Goal: Task Accomplishment & Management: Complete application form

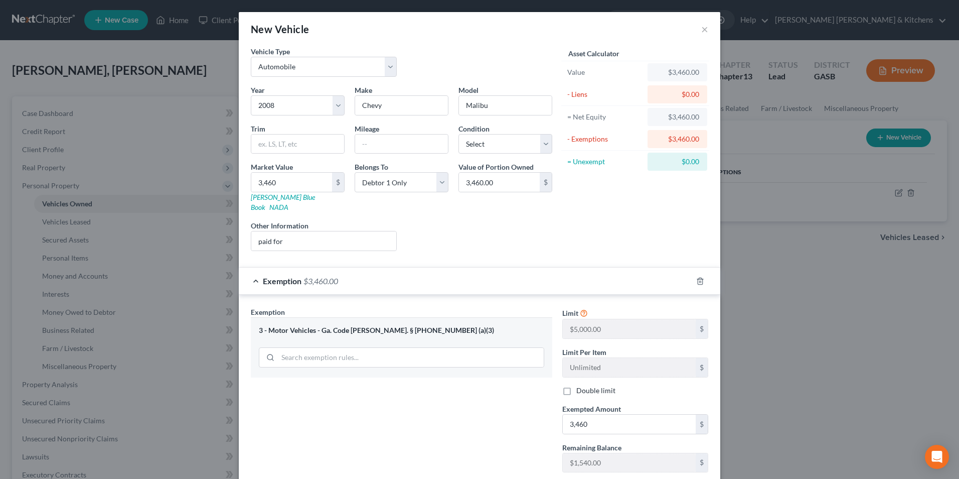
select select "0"
select select "18"
select select "0"
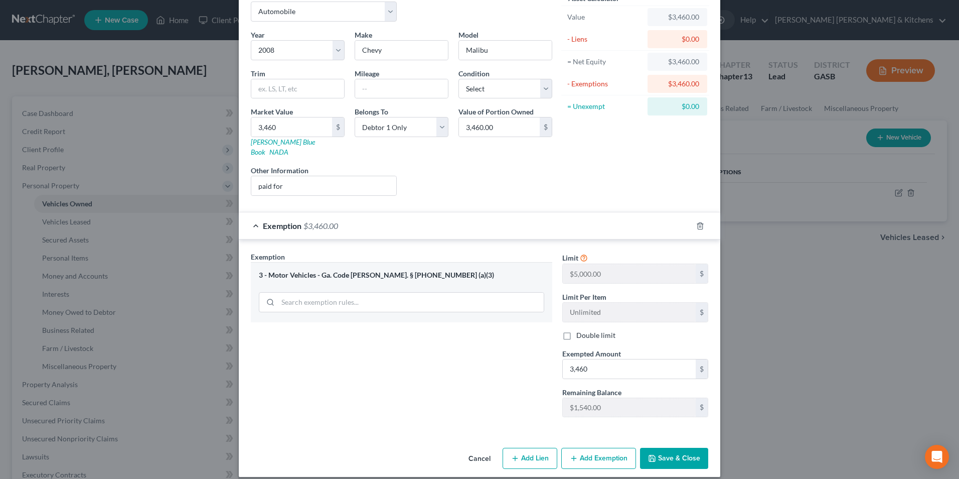
click at [672, 447] on button "Save & Close" at bounding box center [674, 457] width 68 height 21
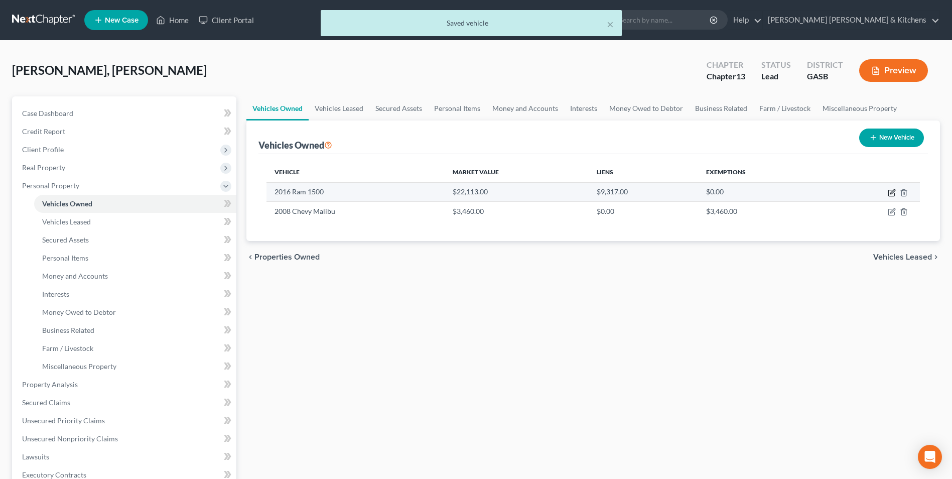
click at [888, 192] on icon "button" at bounding box center [891, 193] width 6 height 6
select select "0"
select select "10"
select select "0"
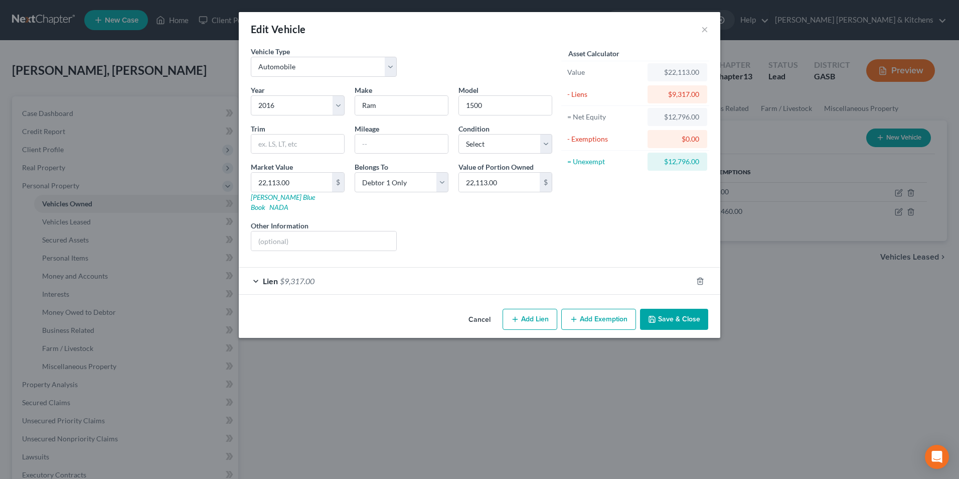
click at [681, 311] on button "Save & Close" at bounding box center [674, 319] width 68 height 21
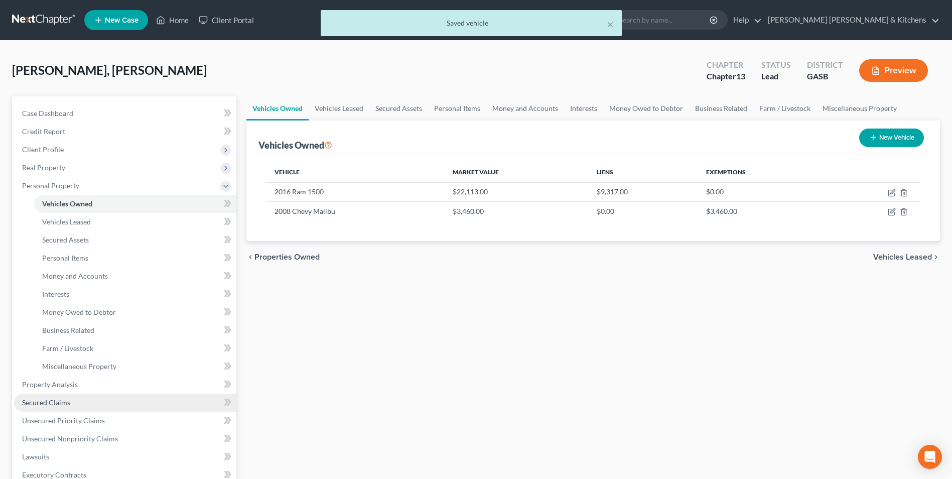
drag, startPoint x: 53, startPoint y: 394, endPoint x: 158, endPoint y: 394, distance: 104.8
click at [53, 394] on link "Secured Claims" at bounding box center [125, 402] width 222 height 18
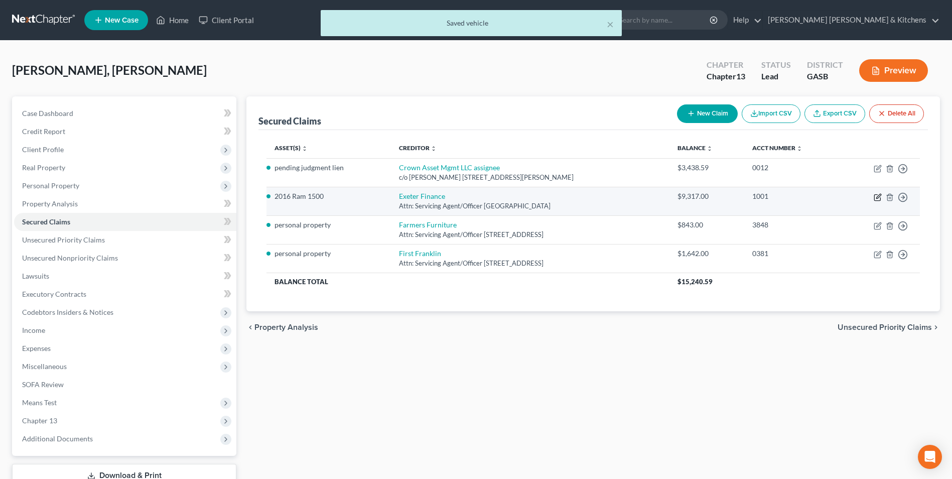
click at [878, 193] on icon "button" at bounding box center [877, 197] width 8 height 8
select select "45"
select select "0"
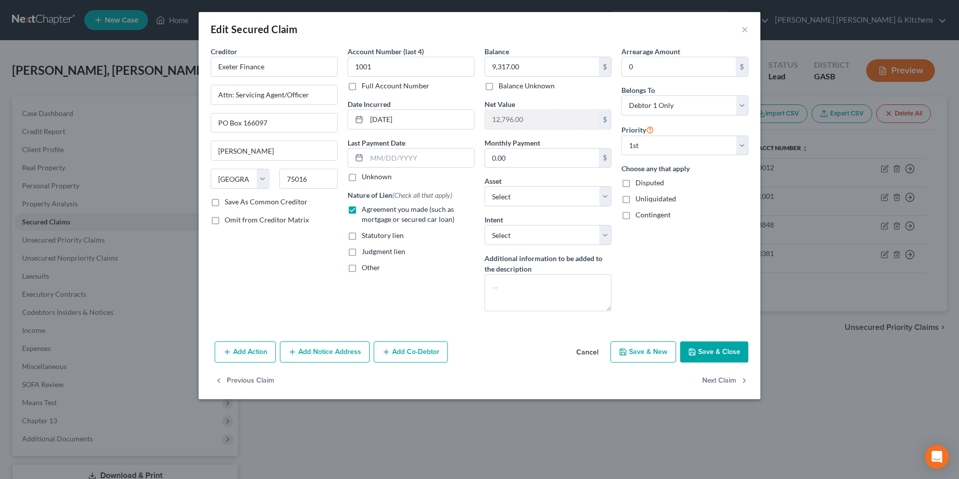
click at [734, 356] on button "Save & Close" at bounding box center [714, 351] width 68 height 21
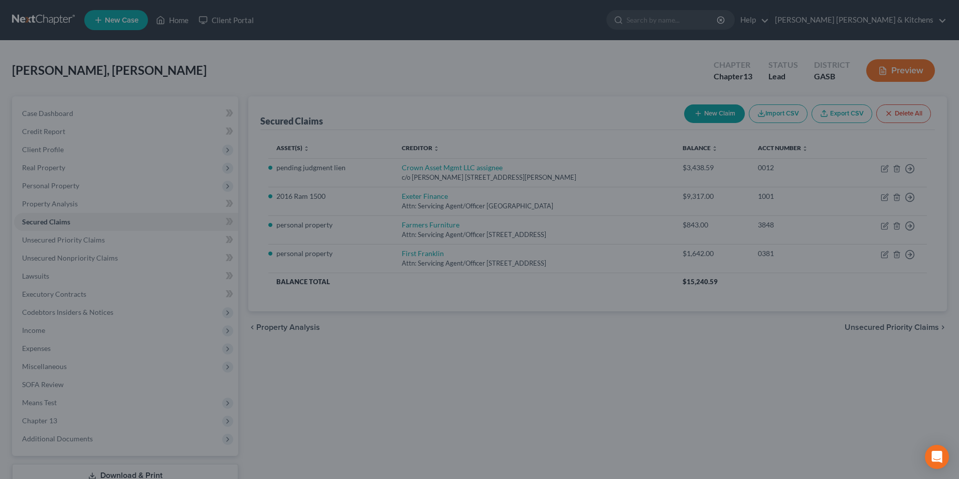
select select "2"
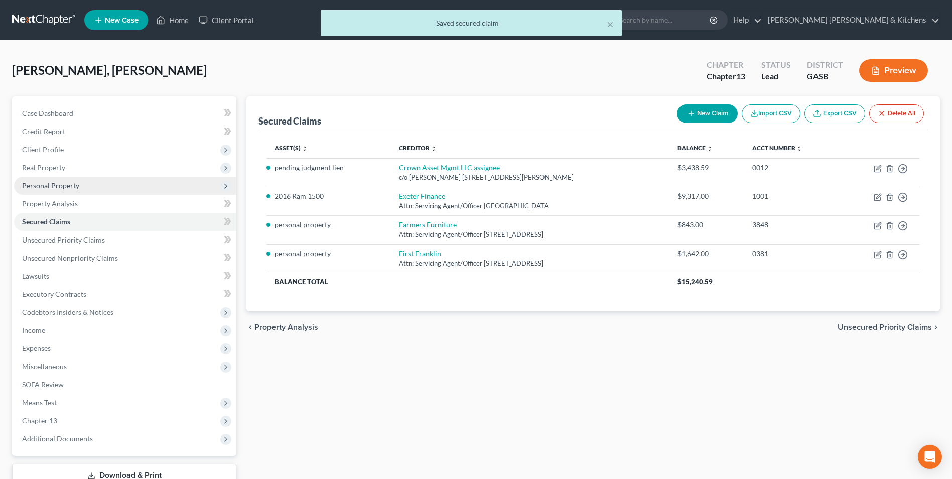
click at [58, 184] on span "Personal Property" at bounding box center [50, 185] width 57 height 9
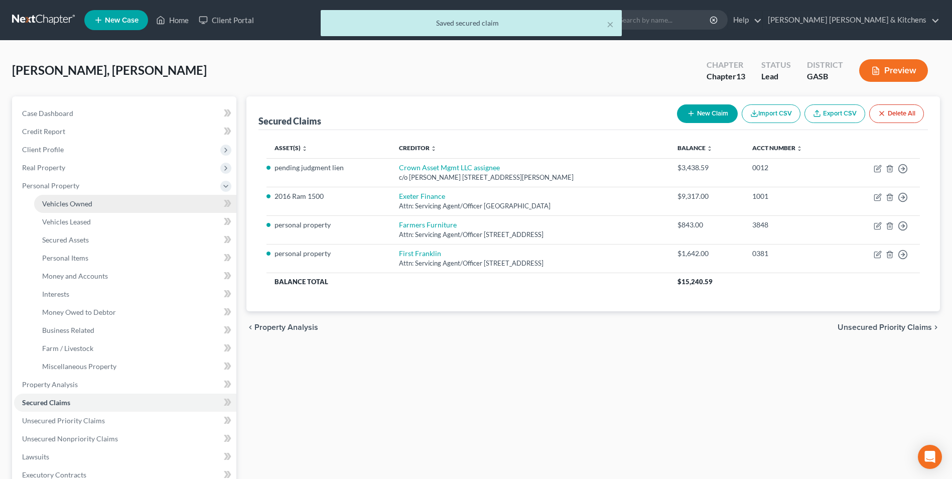
click at [58, 204] on span "Vehicles Owned" at bounding box center [67, 203] width 50 height 9
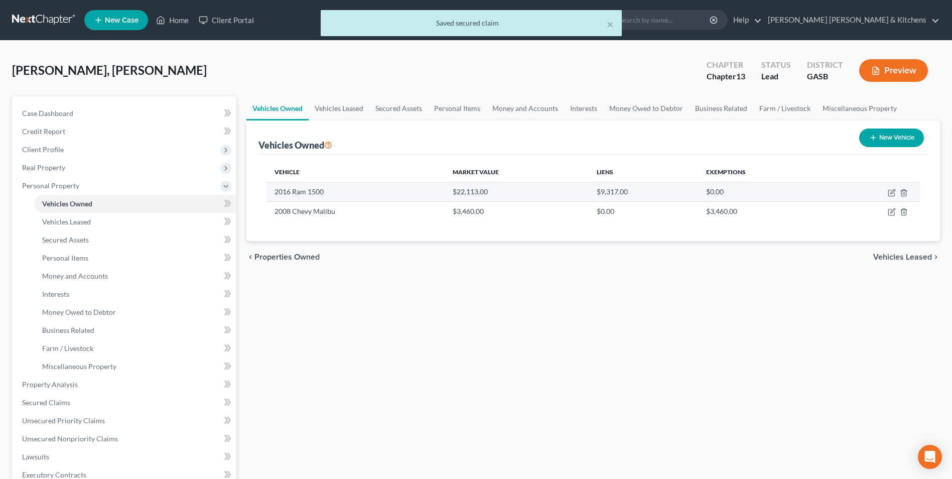
click at [890, 188] on td at bounding box center [873, 191] width 93 height 19
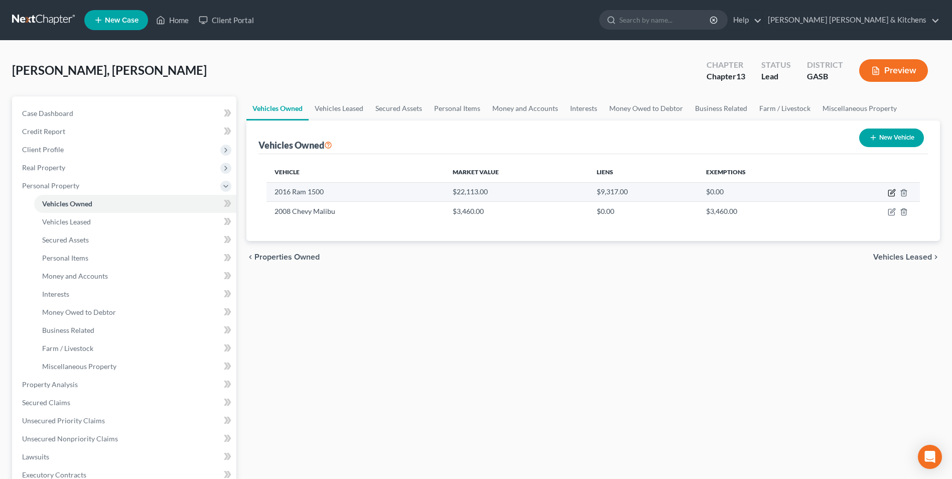
click at [890, 194] on icon "button" at bounding box center [892, 191] width 5 height 5
select select "0"
select select "10"
select select "0"
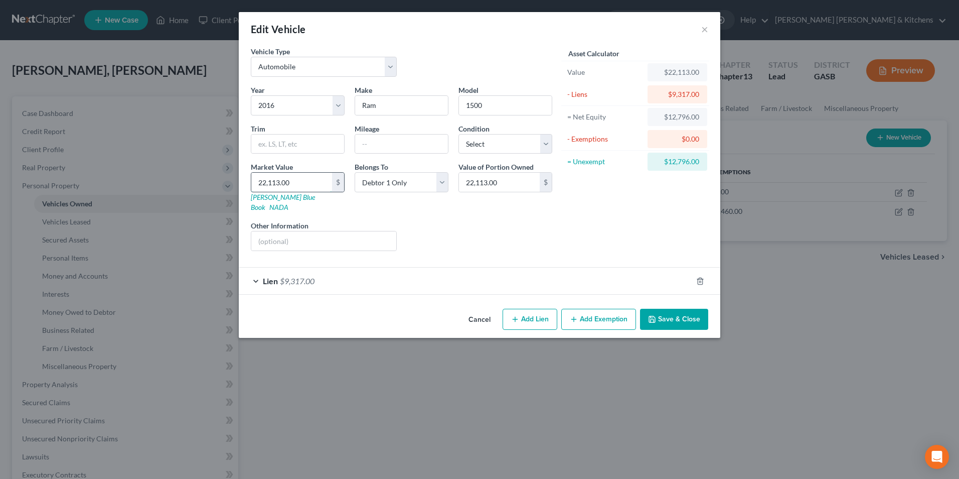
click at [322, 184] on input "22,113.00" at bounding box center [291, 182] width 81 height 19
type input "1"
type input "1.00"
type input "19"
type input "19.00"
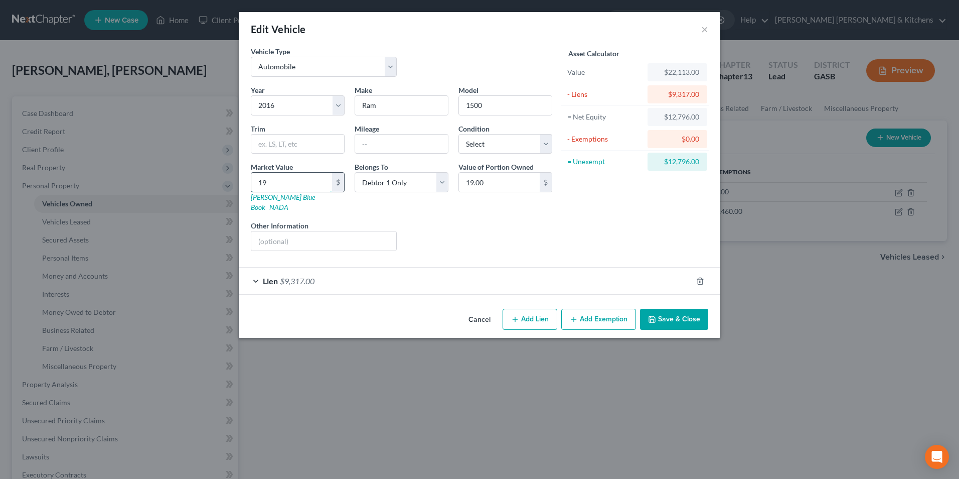
type input "190"
type input "190.00"
type input "1900"
type input "1,900.00"
type input "1,9000"
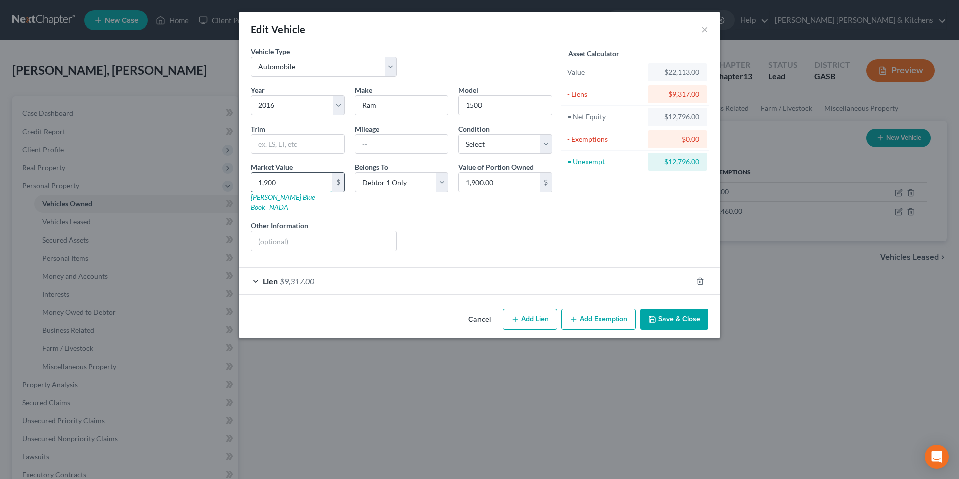
type input "19,000.00"
type input "19,000"
click at [597, 314] on button "Add Exemption" at bounding box center [598, 319] width 75 height 21
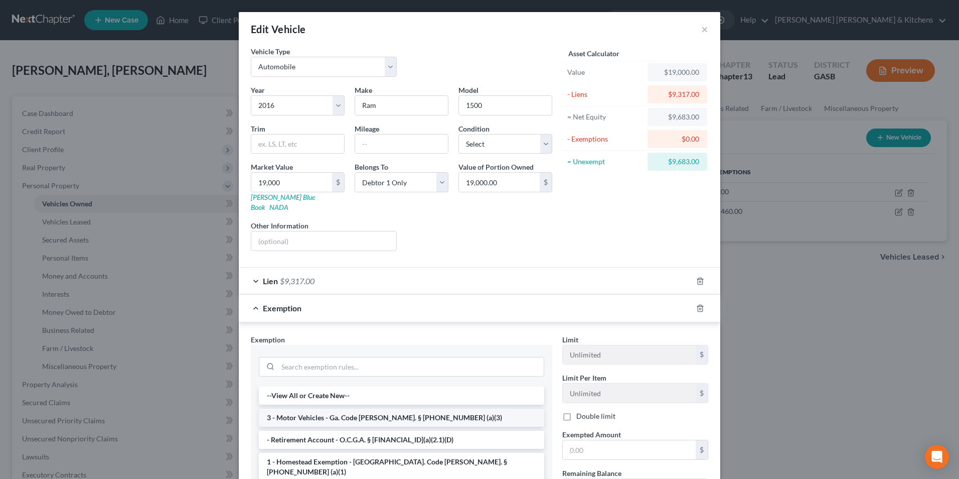
click at [372, 408] on li "3 - Motor Vehicles - Ga. Code [PERSON_NAME]. § [PHONE_NUMBER] (a)(3)" at bounding box center [401, 417] width 285 height 18
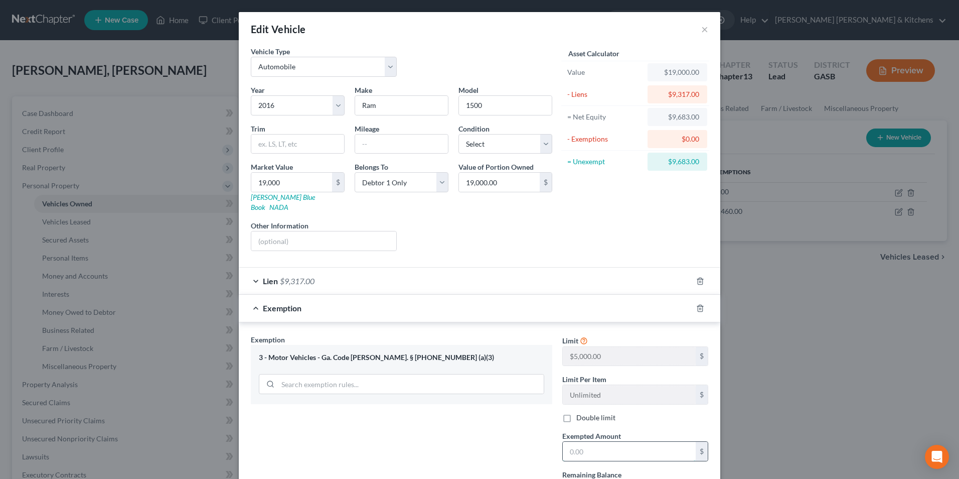
click at [590, 442] on input "text" at bounding box center [629, 450] width 133 height 19
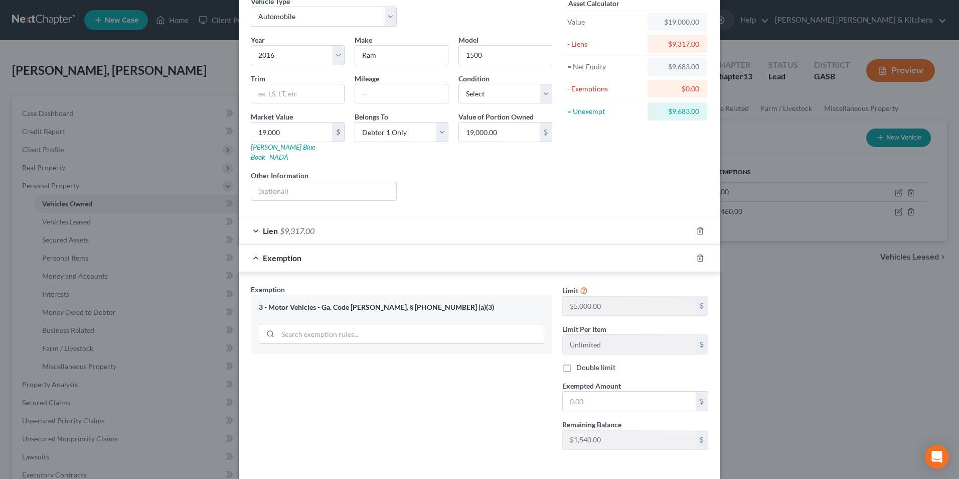
click at [501, 431] on div "Exemption Set must be selected for CA. Exemption * 3 - Motor Vehicles - Ga. Cod…" at bounding box center [402, 371] width 312 height 174
click at [586, 391] on input "text" at bounding box center [629, 400] width 133 height 19
type input "1,540"
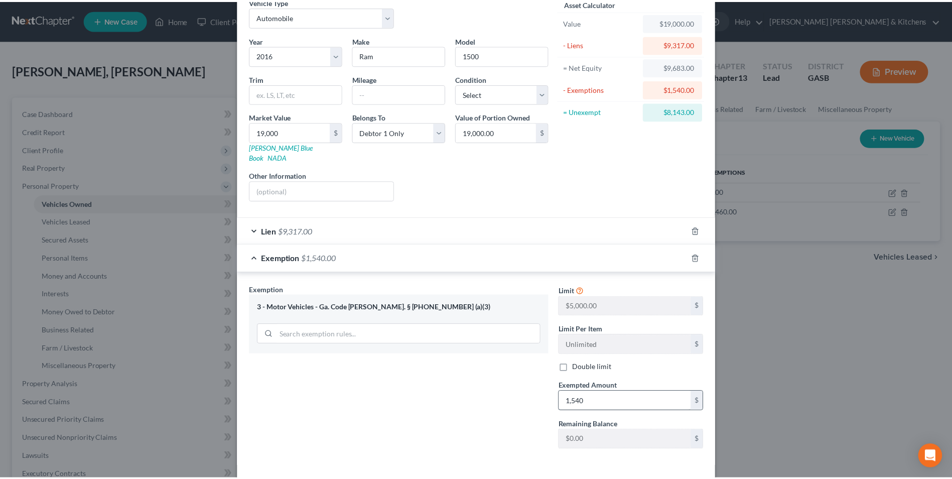
scroll to position [62, 0]
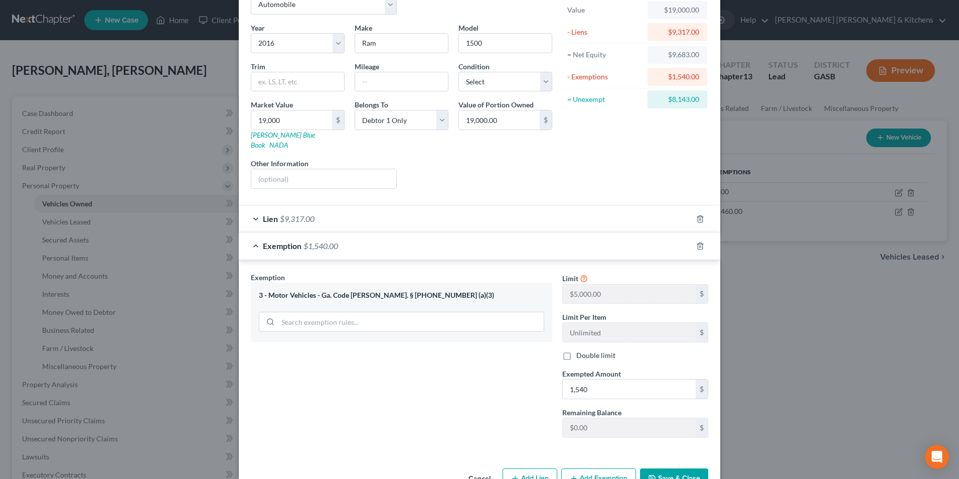
click at [675, 468] on button "Save & Close" at bounding box center [674, 478] width 68 height 21
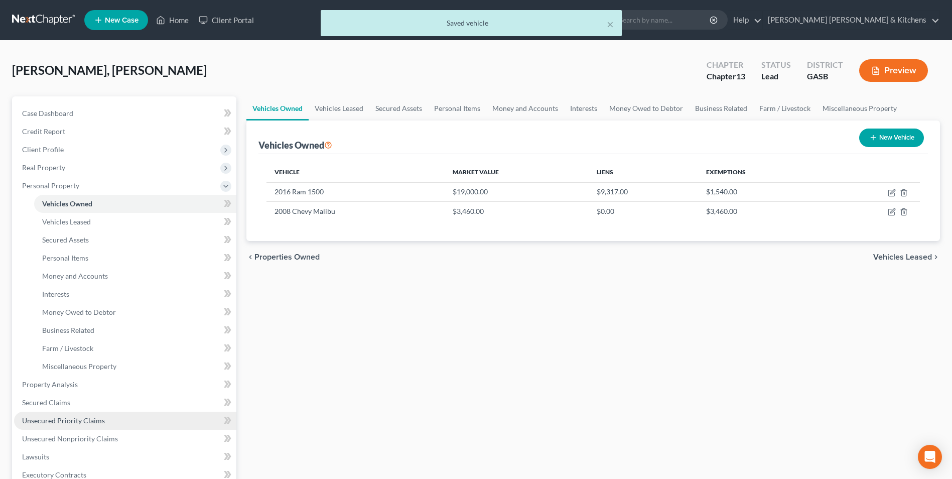
click at [65, 417] on span "Unsecured Priority Claims" at bounding box center [63, 420] width 83 height 9
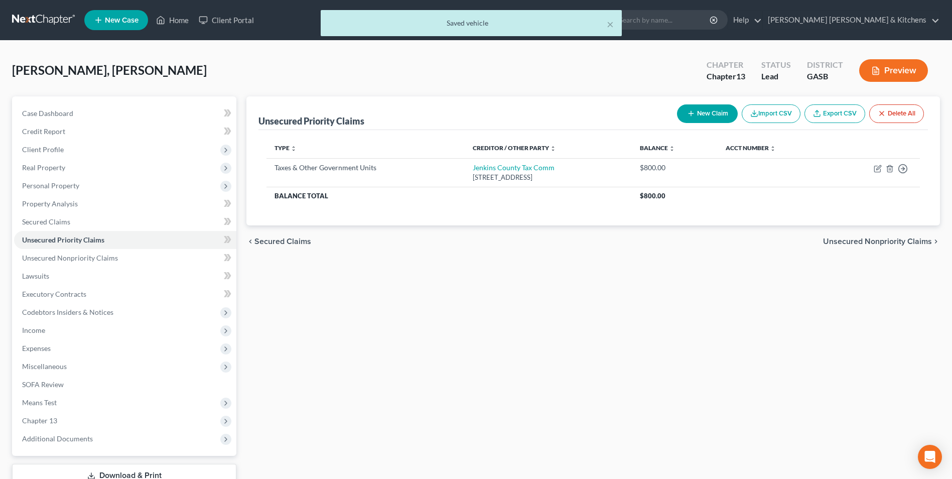
click at [687, 113] on icon "button" at bounding box center [691, 113] width 8 height 8
select select "0"
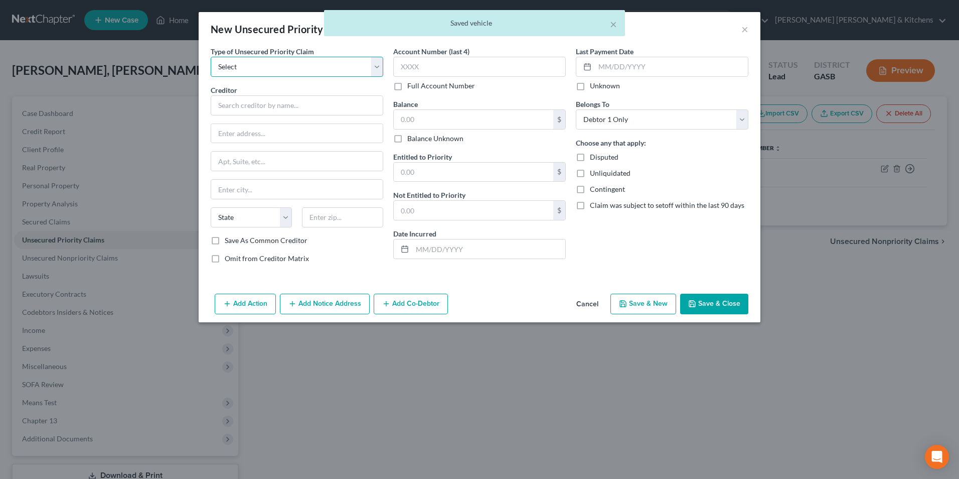
click at [258, 70] on select "Select Taxes & Other Government Units Domestic Support Obligations Extensions o…" at bounding box center [297, 67] width 173 height 20
select select "0"
click at [211, 57] on select "Select Taxes & Other Government Units Domestic Support Obligations Extensions o…" at bounding box center [297, 67] width 173 height 20
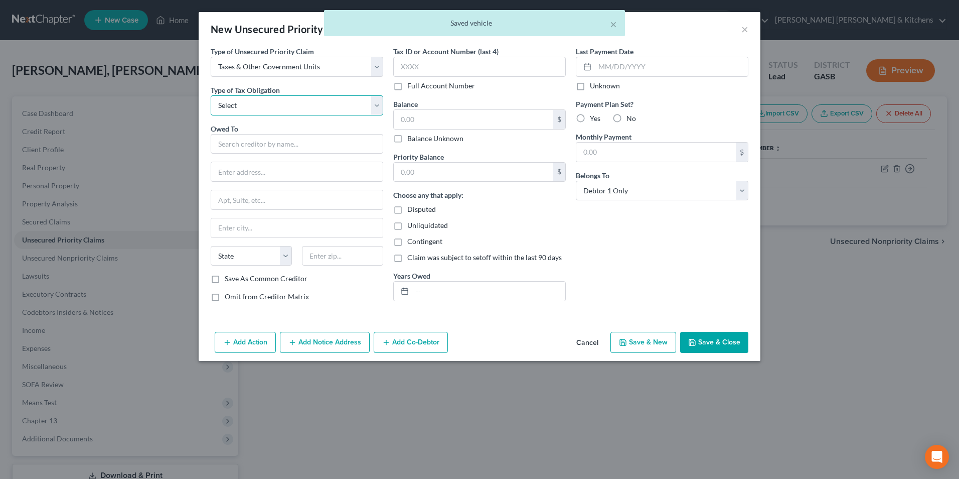
drag, startPoint x: 248, startPoint y: 104, endPoint x: 247, endPoint y: 115, distance: 10.5
click at [248, 104] on select "Select Federal City State Franchise Tax Board Other" at bounding box center [297, 105] width 173 height 20
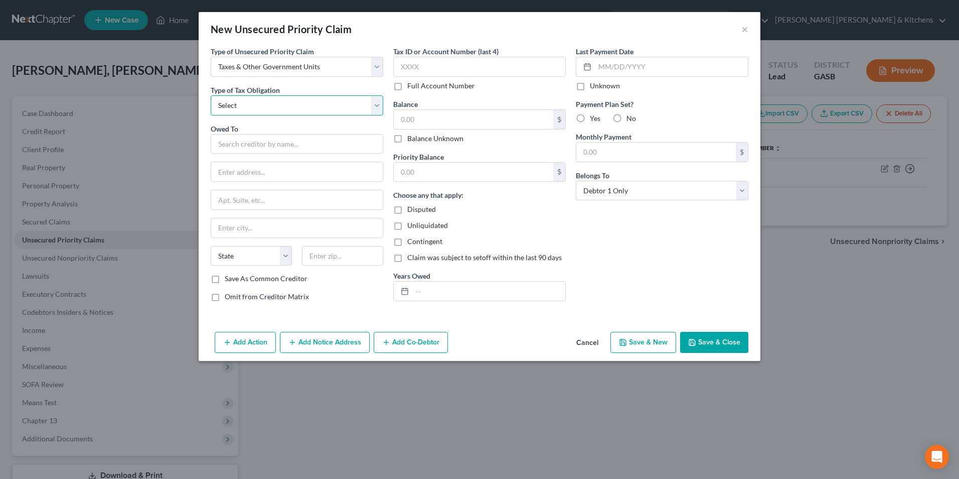
select select "2"
click at [211, 95] on select "Select Federal City State Franchise Tax Board Other" at bounding box center [297, 105] width 173 height 20
click at [235, 146] on input "text" at bounding box center [297, 144] width 173 height 20
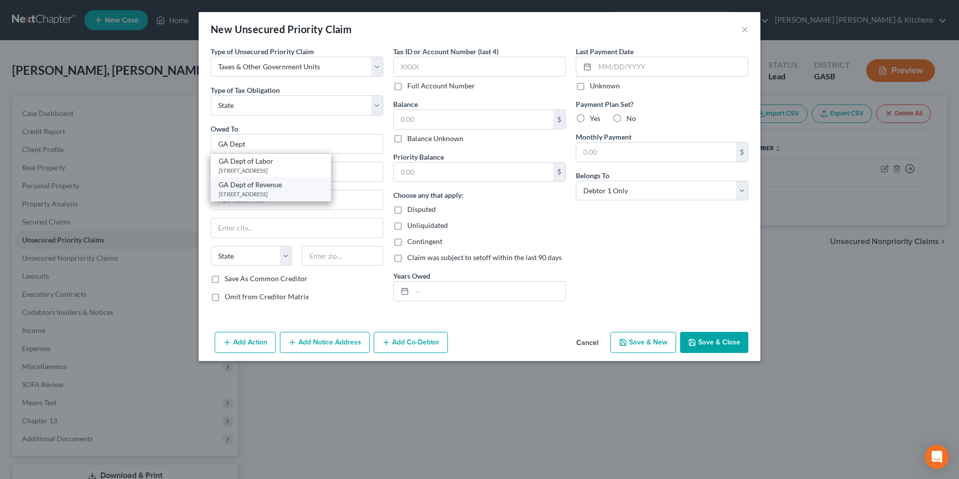
click at [266, 188] on div "GA Dept of Revenue" at bounding box center [271, 185] width 104 height 10
type input "GA Dept of Revenue"
type input "[STREET_ADDRESS]"
type input "[GEOGRAPHIC_DATA]"
select select "10"
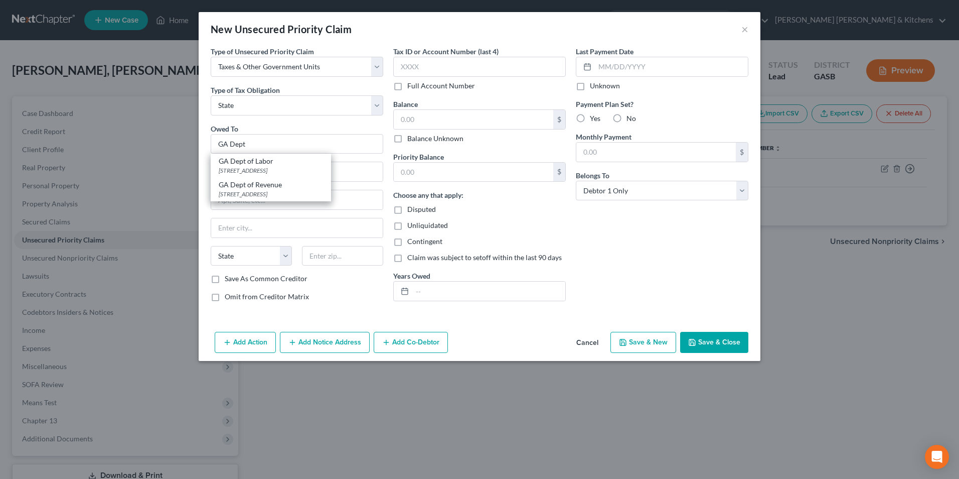
type input "30345"
click at [441, 118] on input "text" at bounding box center [474, 119] width 160 height 19
type input "500"
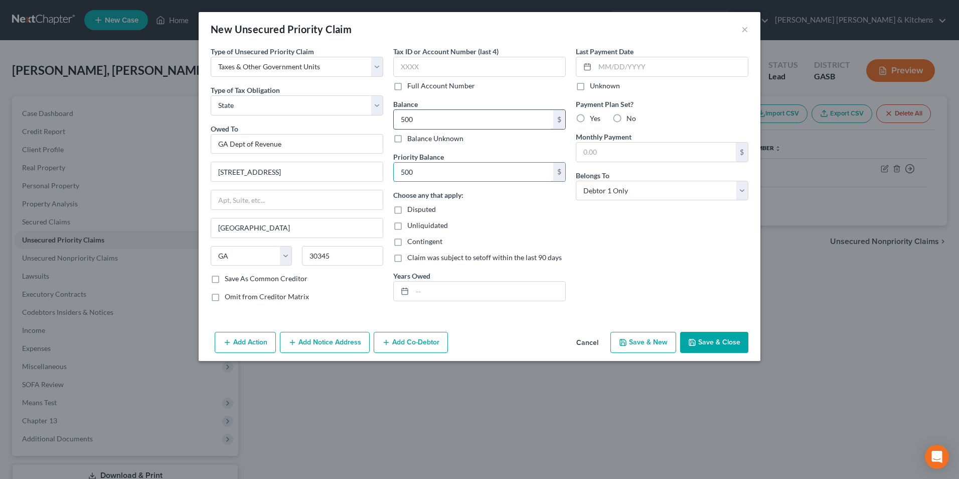
type input "500"
drag, startPoint x: 725, startPoint y: 337, endPoint x: 443, endPoint y: 339, distance: 281.4
click at [724, 337] on button "Save & Close" at bounding box center [714, 342] width 68 height 21
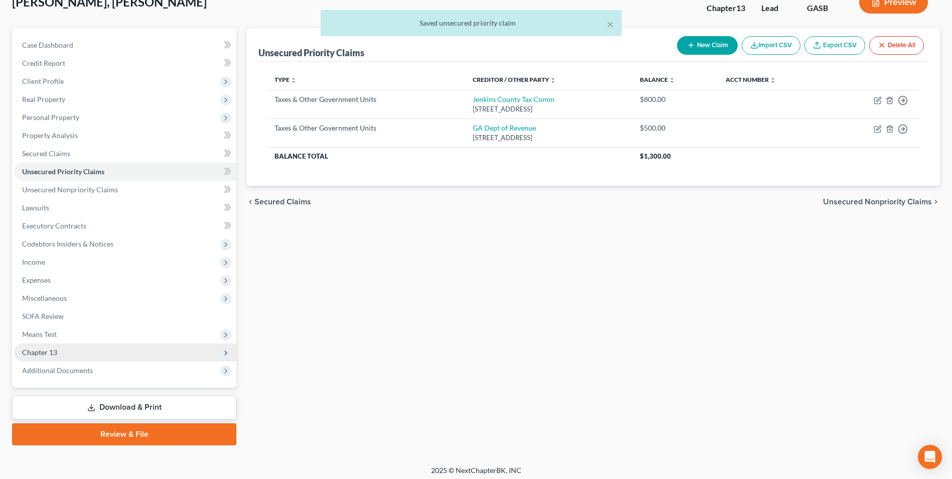
scroll to position [73, 0]
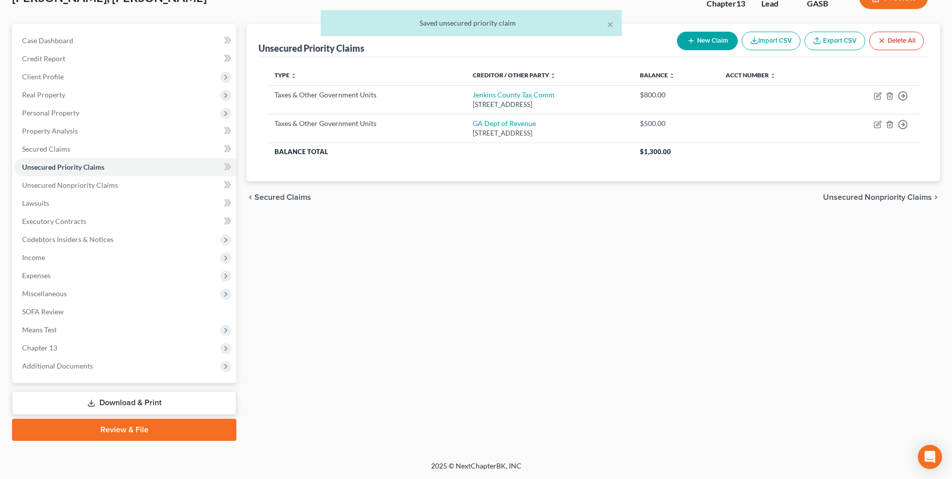
click at [132, 405] on link "Download & Print" at bounding box center [124, 403] width 224 height 24
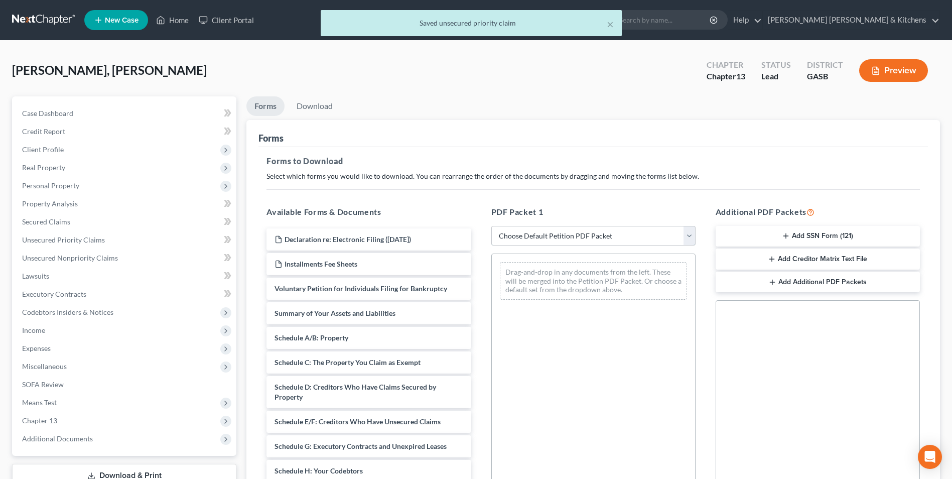
click at [542, 235] on select "Choose Default Petition PDF Packet Complete Bankruptcy Petition (all forms and …" at bounding box center [593, 236] width 204 height 20
select select "0"
click at [491, 226] on select "Choose Default Petition PDF Packet Complete Bankruptcy Petition (all forms and …" at bounding box center [593, 236] width 204 height 20
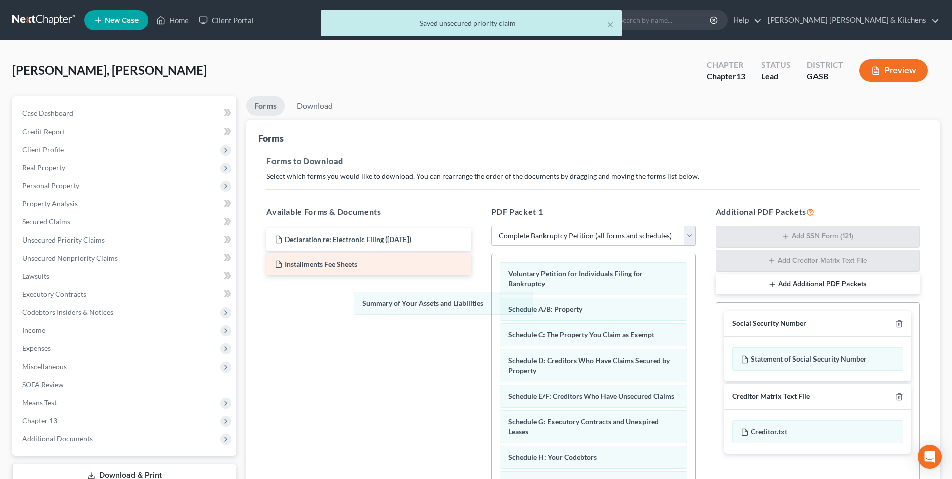
drag, startPoint x: 549, startPoint y: 306, endPoint x: 324, endPoint y: 273, distance: 227.6
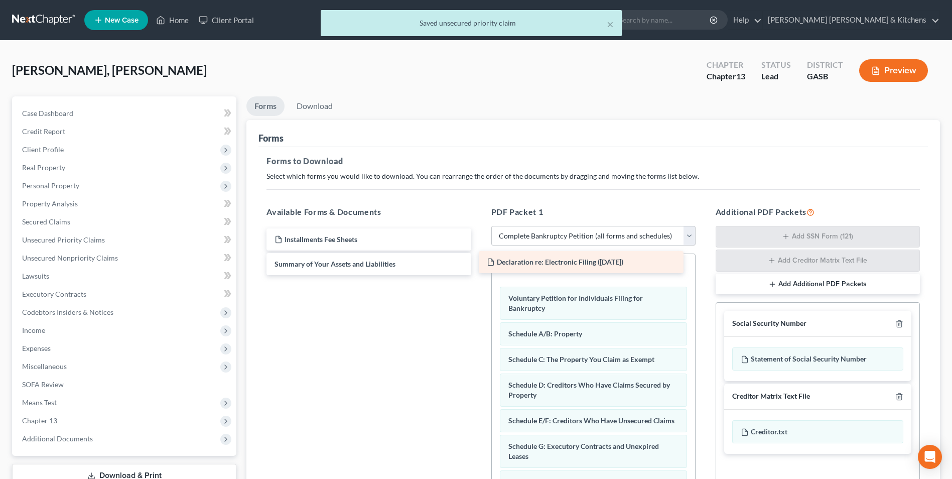
drag, startPoint x: 334, startPoint y: 244, endPoint x: 557, endPoint y: 272, distance: 225.5
click at [479, 275] on div "Declaration re: Electronic Filing ([DATE]) Declaration re: Electronic Filing ([…" at bounding box center [368, 251] width 220 height 47
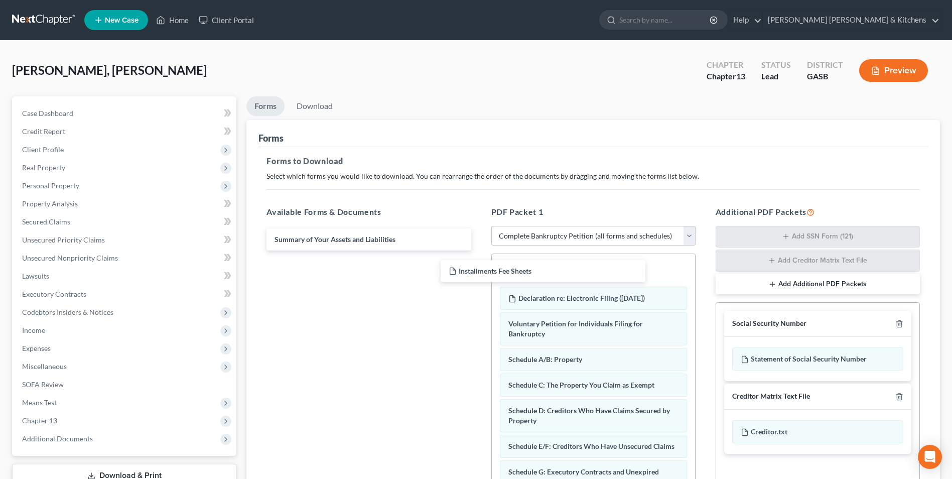
drag, startPoint x: 379, startPoint y: 239, endPoint x: 711, endPoint y: 275, distance: 334.1
click at [479, 250] on div "Installments Fee Sheets Installments Fee Sheets Summary of Your Assets and Liab…" at bounding box center [368, 239] width 220 height 22
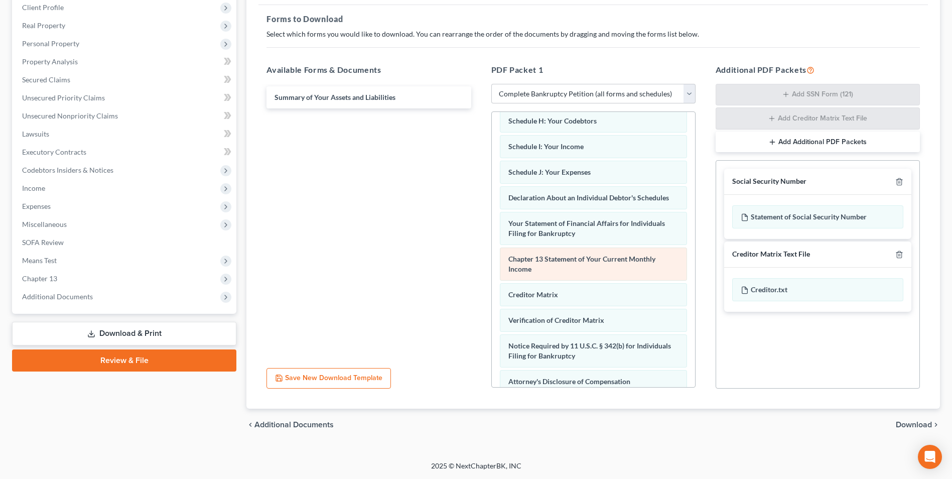
scroll to position [248, 0]
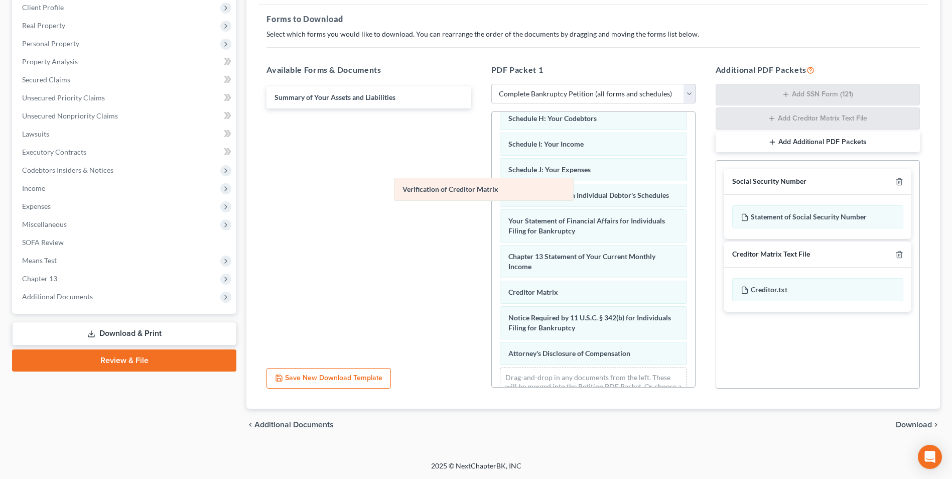
drag, startPoint x: 525, startPoint y: 330, endPoint x: 410, endPoint y: 179, distance: 189.7
click at [492, 179] on div "Verification of Creditor Matrix Installments Fee Sheets Declaration re: Electro…" at bounding box center [593, 138] width 203 height 549
click at [921, 424] on span "Download" at bounding box center [913, 424] width 36 height 8
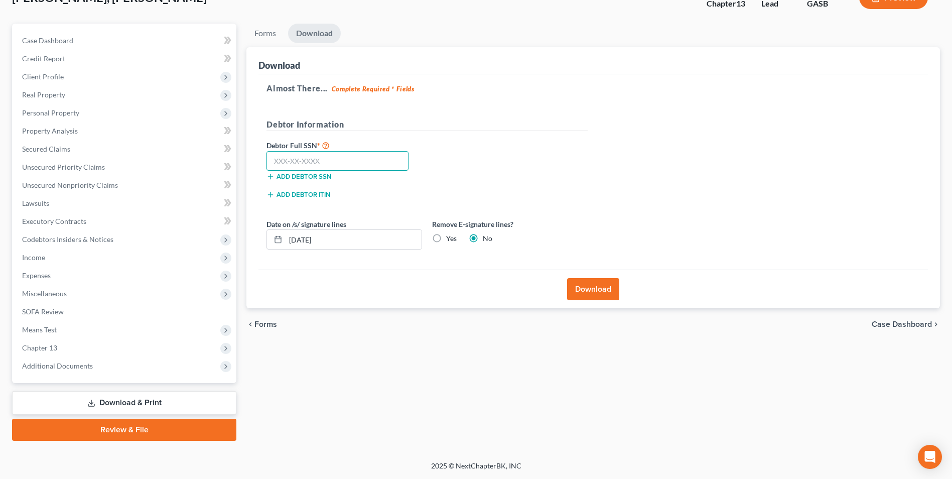
click at [294, 157] on input "text" at bounding box center [337, 161] width 142 height 20
type input "090-54-7550"
drag, startPoint x: 336, startPoint y: 240, endPoint x: 226, endPoint y: 266, distance: 112.8
click at [247, 263] on div "Download Almost There... Complete Required * Fields Debtor Information Debtor F…" at bounding box center [592, 177] width 693 height 261
drag, startPoint x: 435, startPoint y: 236, endPoint x: 453, endPoint y: 265, distance: 34.5
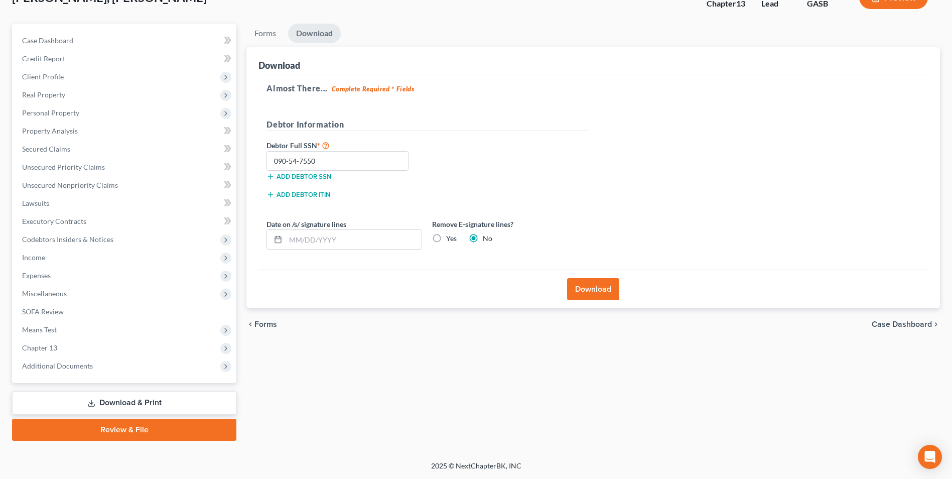
click at [446, 236] on label "Yes" at bounding box center [451, 238] width 11 height 10
click at [450, 236] on input "Yes" at bounding box center [453, 236] width 7 height 7
radio input "true"
radio input "false"
click at [584, 284] on button "Download" at bounding box center [593, 289] width 52 height 22
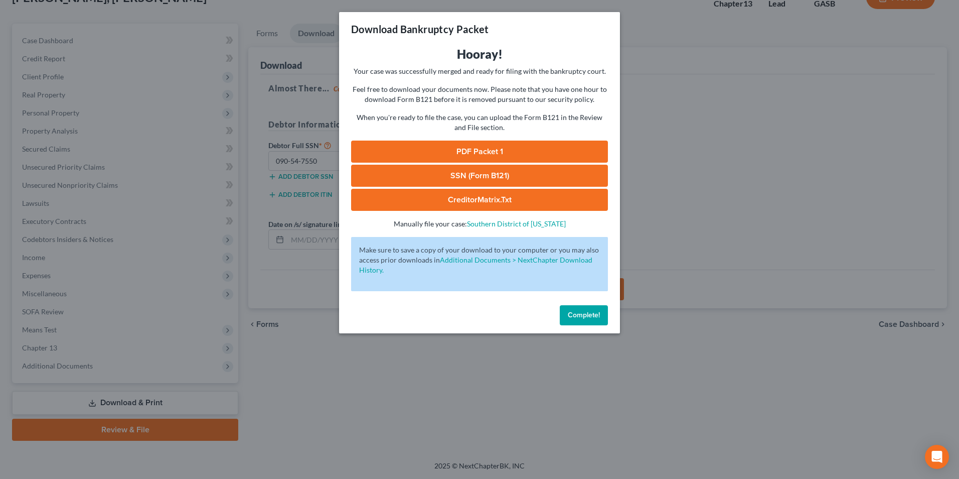
click at [449, 178] on link "SSN (Form B121)" at bounding box center [479, 176] width 257 height 22
drag, startPoint x: 454, startPoint y: 146, endPoint x: 475, endPoint y: 162, distance: 26.2
click at [454, 146] on link "PDF Packet 1" at bounding box center [479, 151] width 257 height 22
click at [388, 423] on div "Download Bankruptcy Packet Hooray! Your case was successfully merged and ready …" at bounding box center [479, 239] width 959 height 479
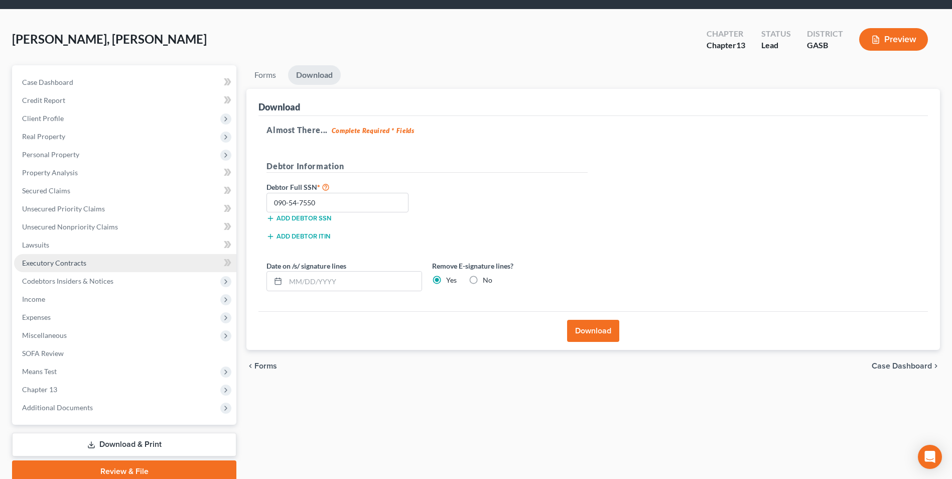
scroll to position [0, 0]
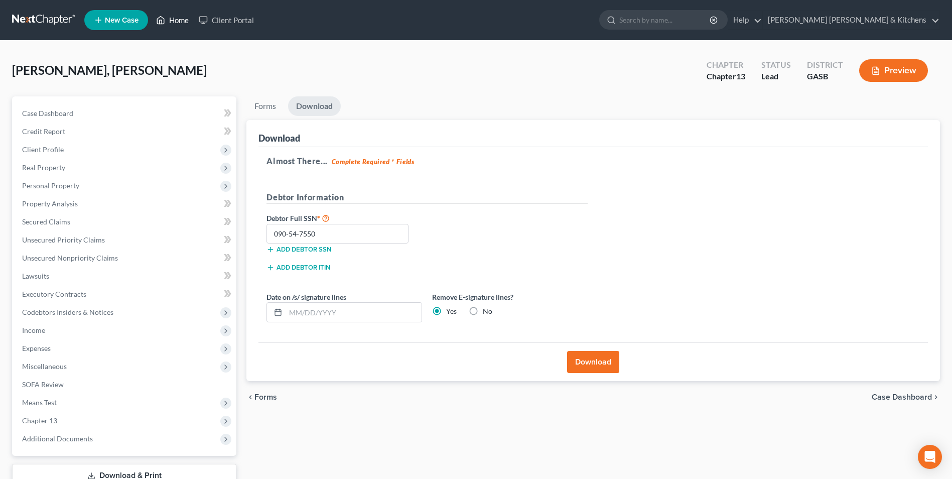
drag, startPoint x: 174, startPoint y: 25, endPoint x: 173, endPoint y: 48, distance: 23.1
click at [174, 25] on link "Home" at bounding box center [172, 20] width 43 height 18
